Goal: Information Seeking & Learning: Check status

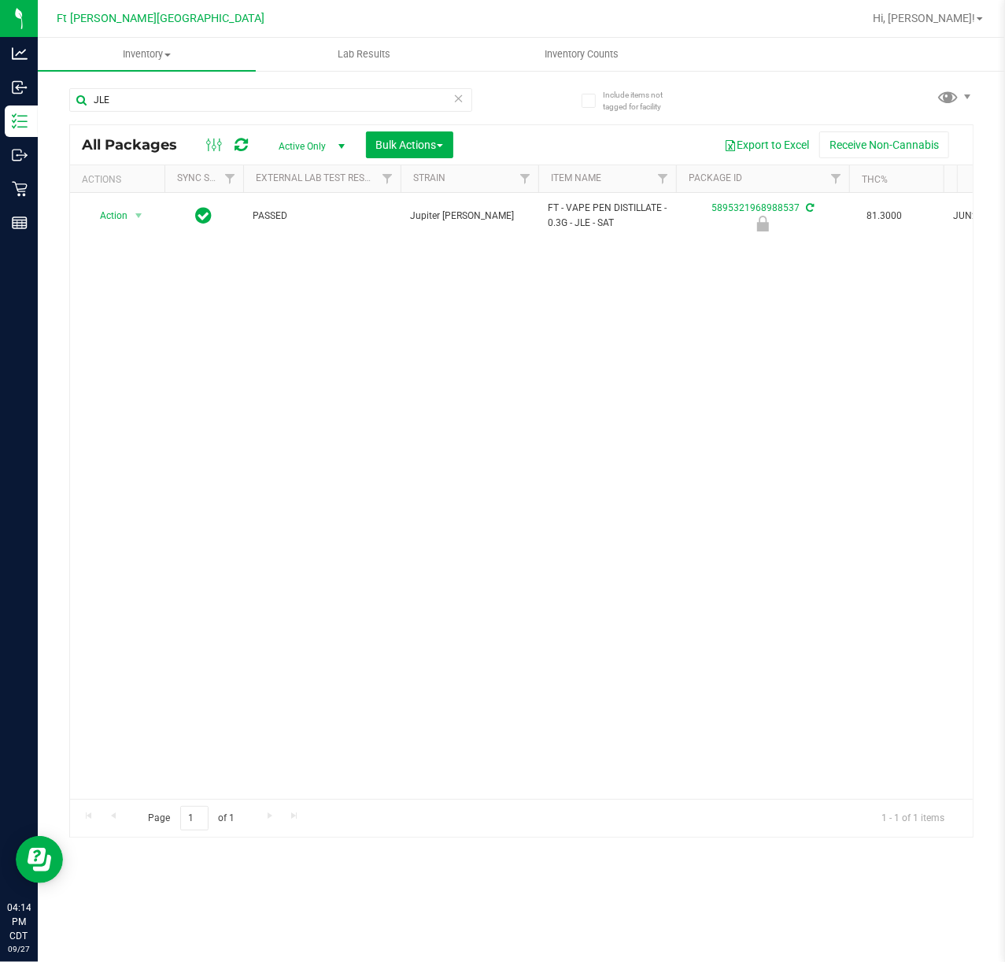
click at [220, 112] on div "JLE" at bounding box center [270, 106] width 403 height 36
click at [222, 102] on input "JLE" at bounding box center [270, 100] width 403 height 24
click at [224, 102] on input "JLE" at bounding box center [270, 100] width 403 height 24
click at [230, 102] on input "JLE" at bounding box center [270, 100] width 403 height 24
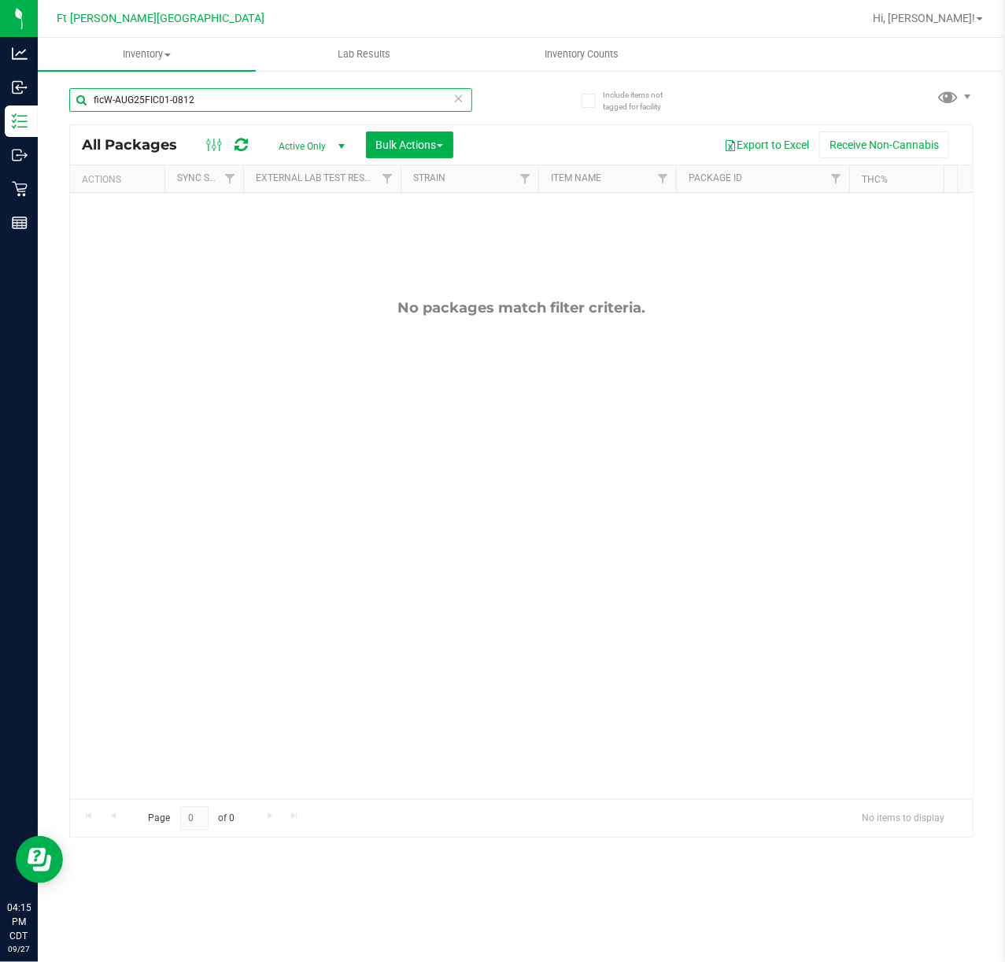
click at [275, 96] on input "ficW-AUG25FIC01-0812" at bounding box center [270, 100] width 403 height 24
click at [275, 98] on input "ficW-AUG25FIC01-0812" at bounding box center [270, 100] width 403 height 24
click at [278, 99] on input "ficW-AUG25FIC01-0812" at bounding box center [270, 100] width 403 height 24
type input "W-AUG25FIC01-0812"
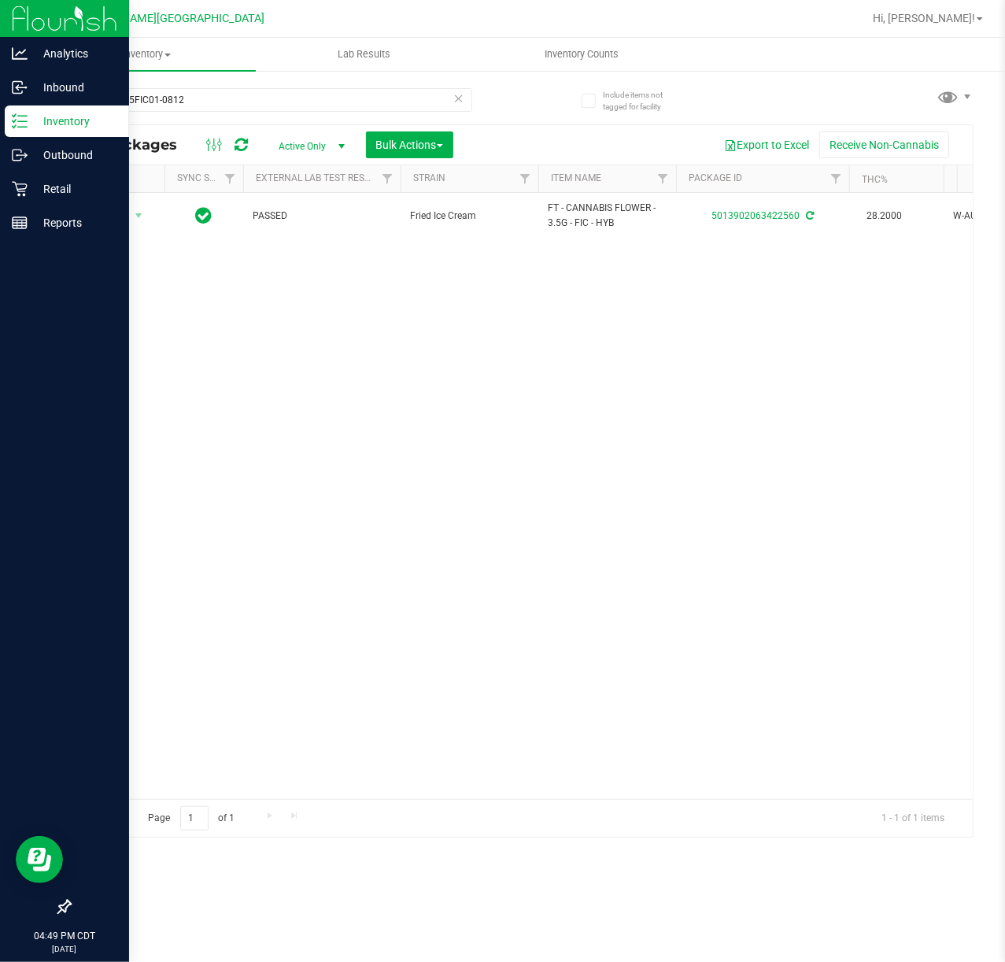
click at [85, 510] on div at bounding box center [64, 566] width 129 height 651
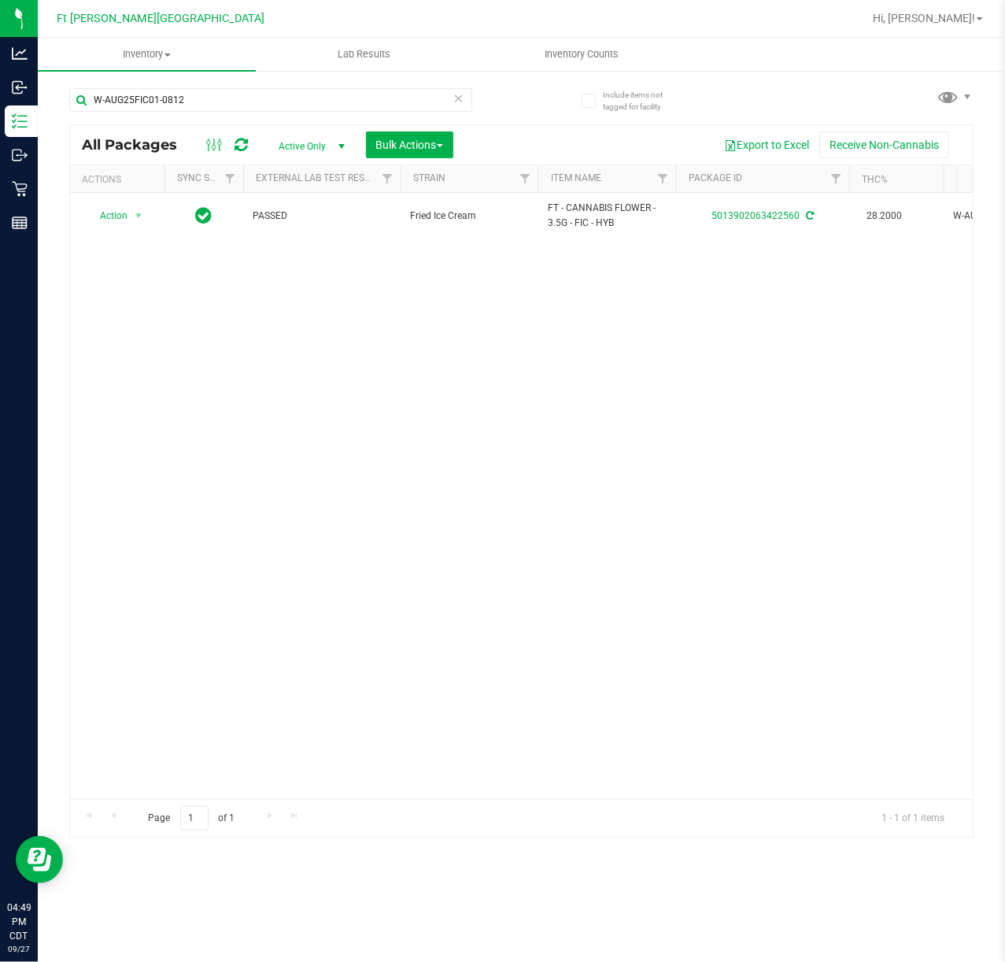
click at [142, 637] on div "Action Action Adjust qty Create package Edit attributes Global inventory Locate…" at bounding box center [521, 496] width 903 height 606
